Goal: Book appointment/travel/reservation

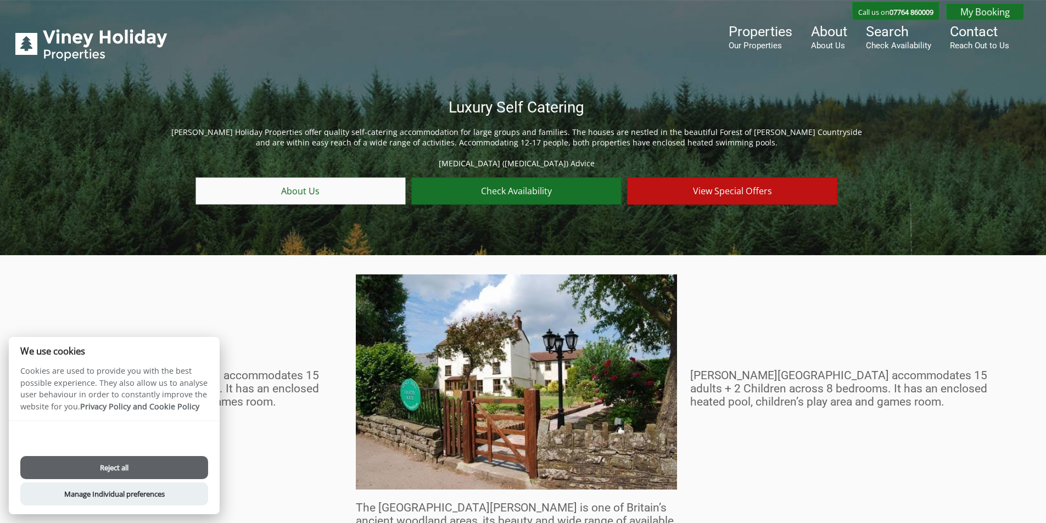
click at [176, 472] on button "Reject all" at bounding box center [114, 467] width 188 height 23
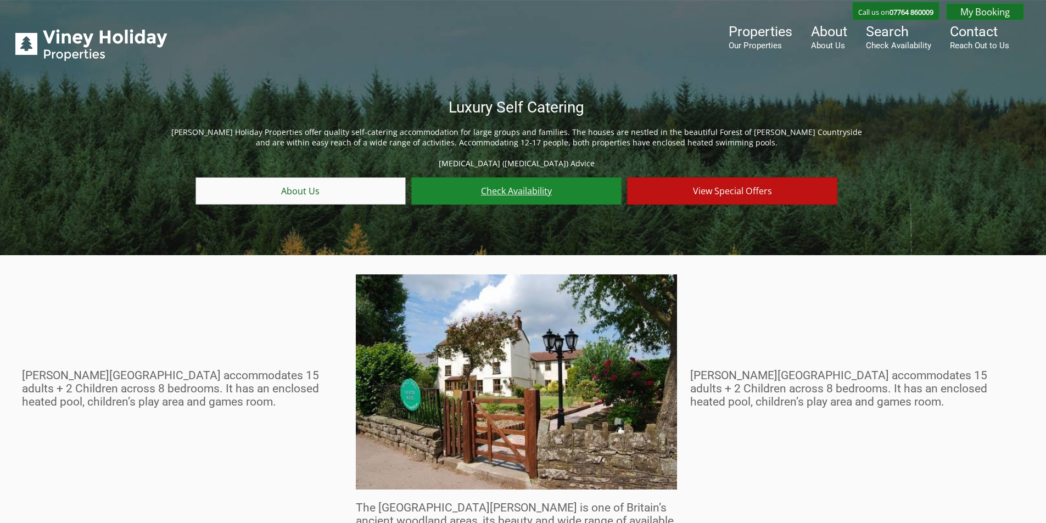
click at [510, 194] on link "Check Availability" at bounding box center [516, 190] width 210 height 27
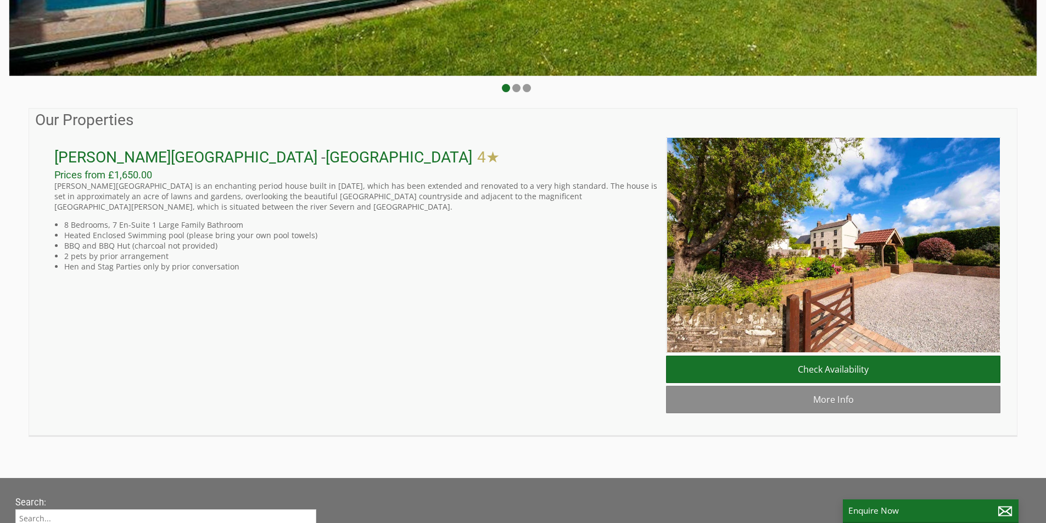
scroll to position [378, 0]
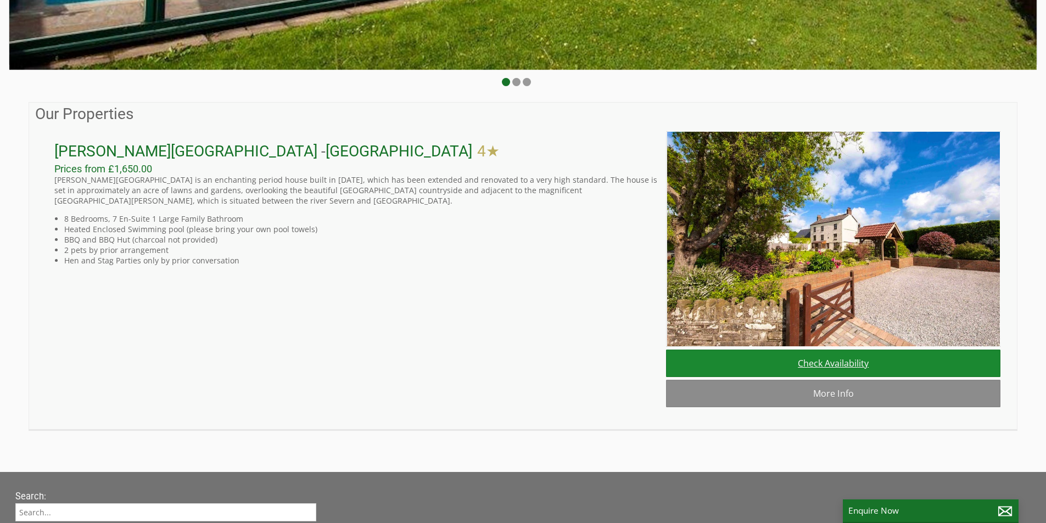
click at [813, 368] on link "Check Availability" at bounding box center [833, 363] width 334 height 27
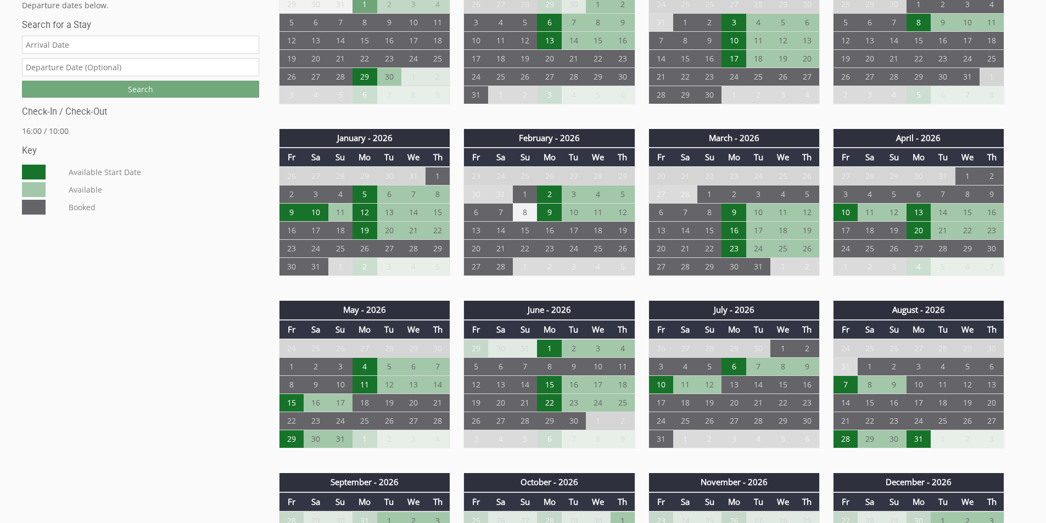
scroll to position [599, 0]
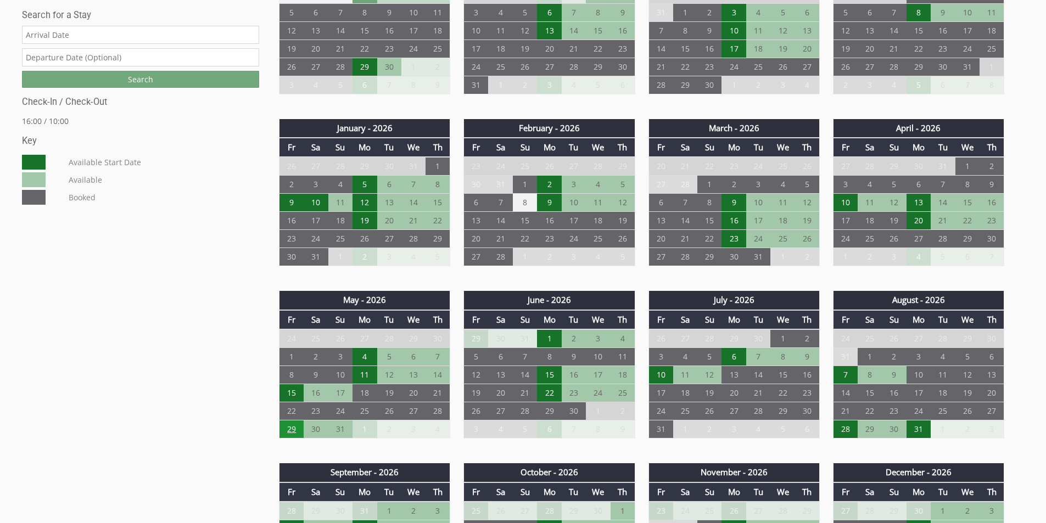
click at [290, 434] on td "29" at bounding box center [292, 430] width 24 height 18
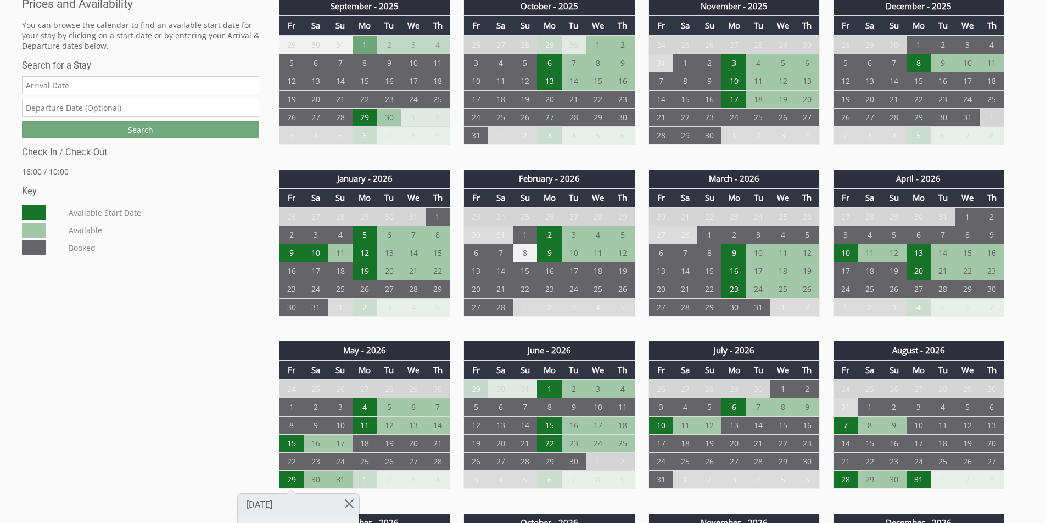
scroll to position [463, 0]
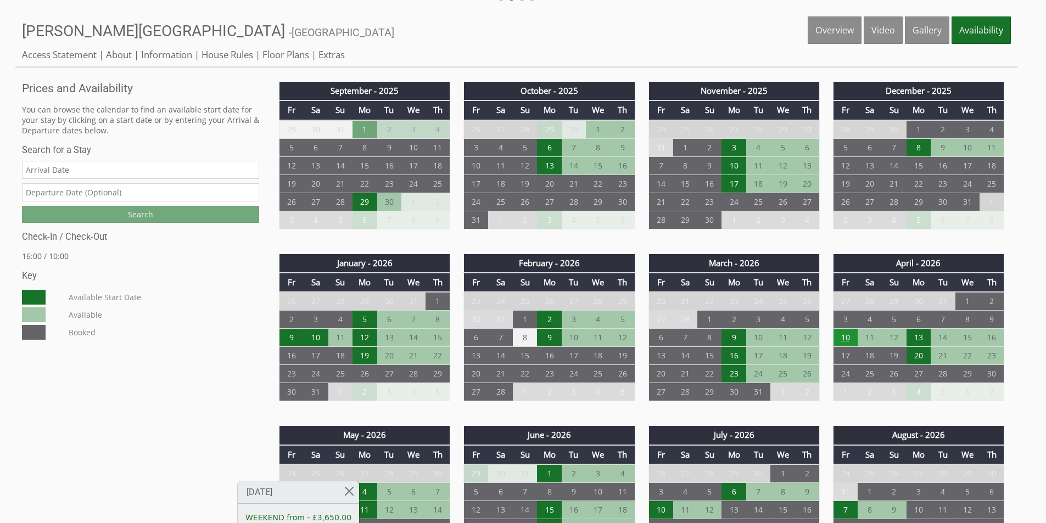
click at [846, 343] on td "10" at bounding box center [845, 338] width 24 height 18
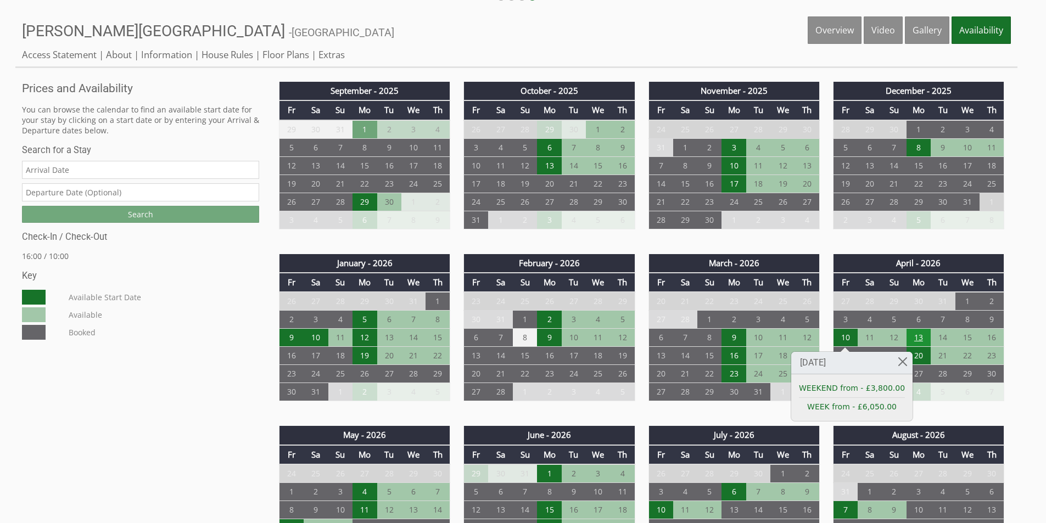
click at [919, 339] on td "13" at bounding box center [919, 338] width 24 height 18
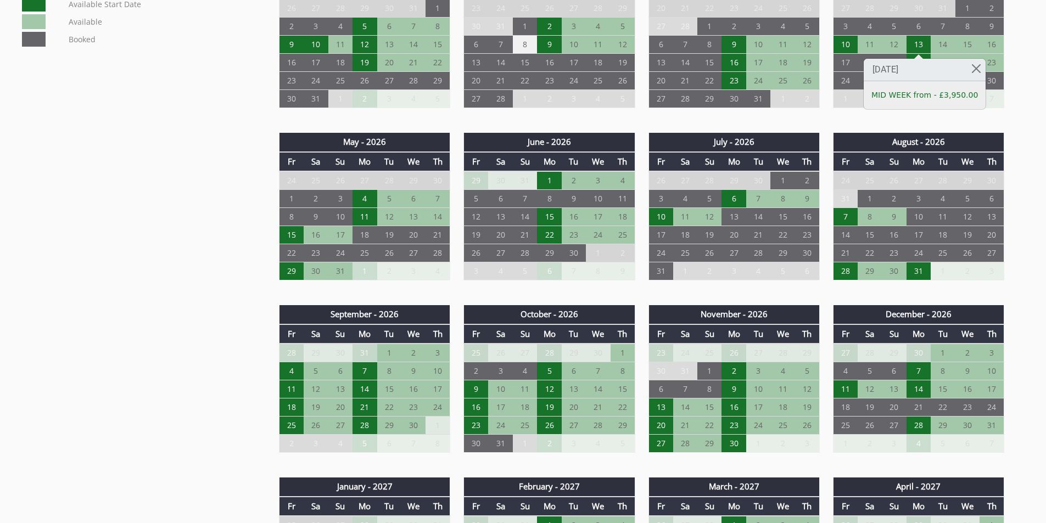
scroll to position [759, 0]
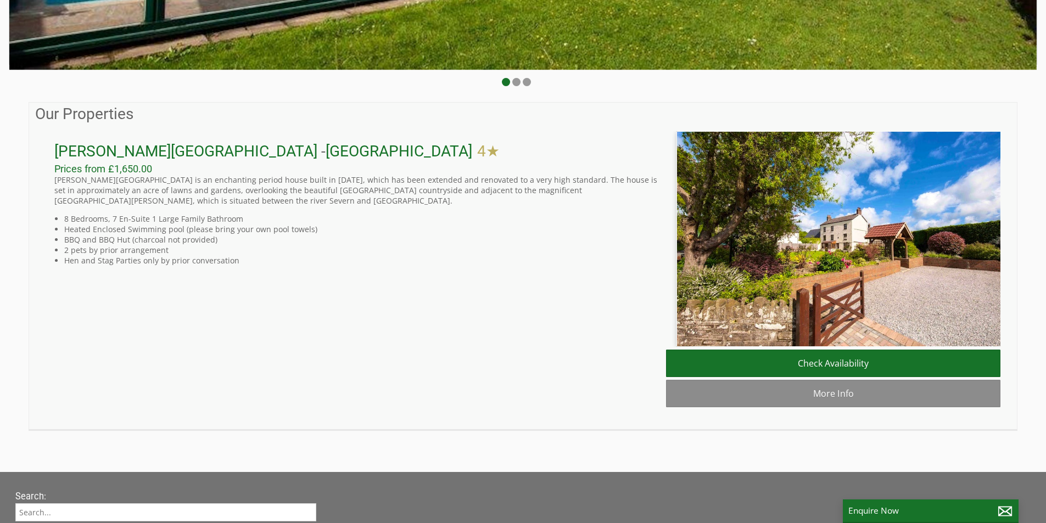
scroll to position [0, 10]
